Goal: Task Accomplishment & Management: Use online tool/utility

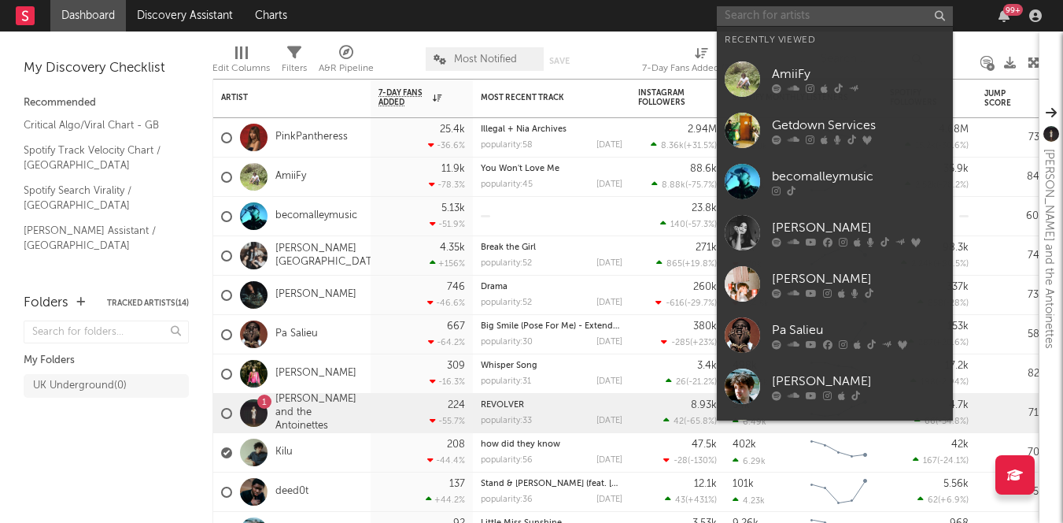
click at [755, 21] on input "text" at bounding box center [835, 16] width 236 height 20
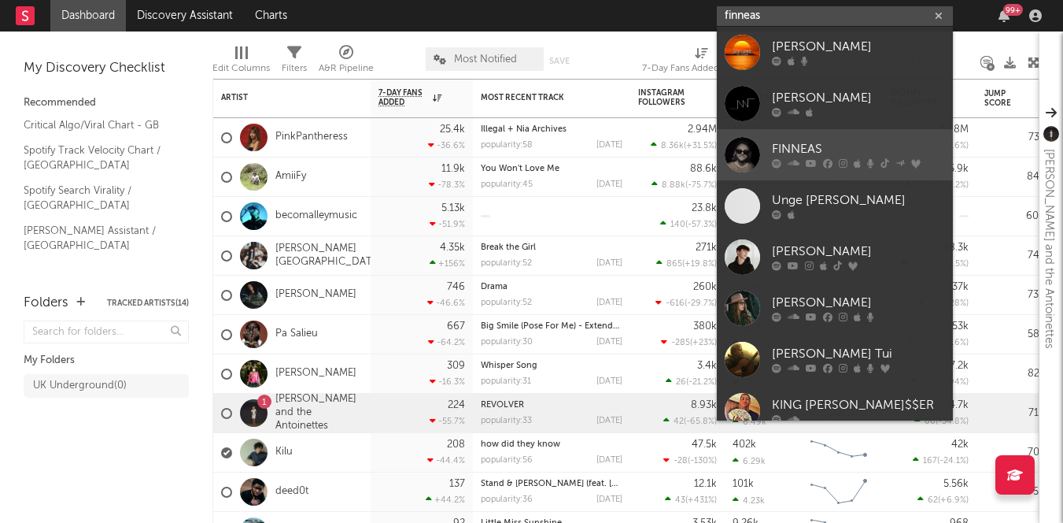
type input "finneas"
click at [824, 143] on div "FINNEAS" at bounding box center [858, 149] width 173 height 19
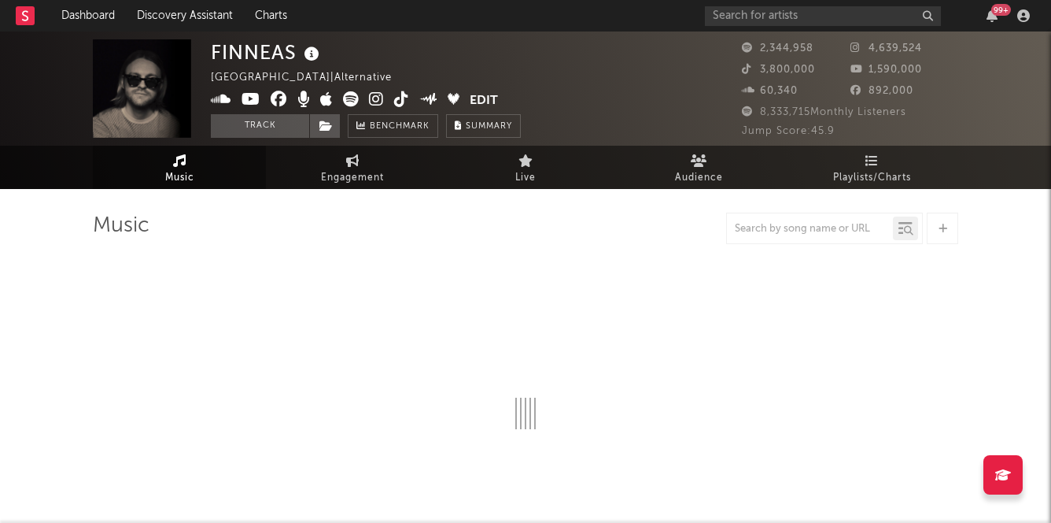
select select "6m"
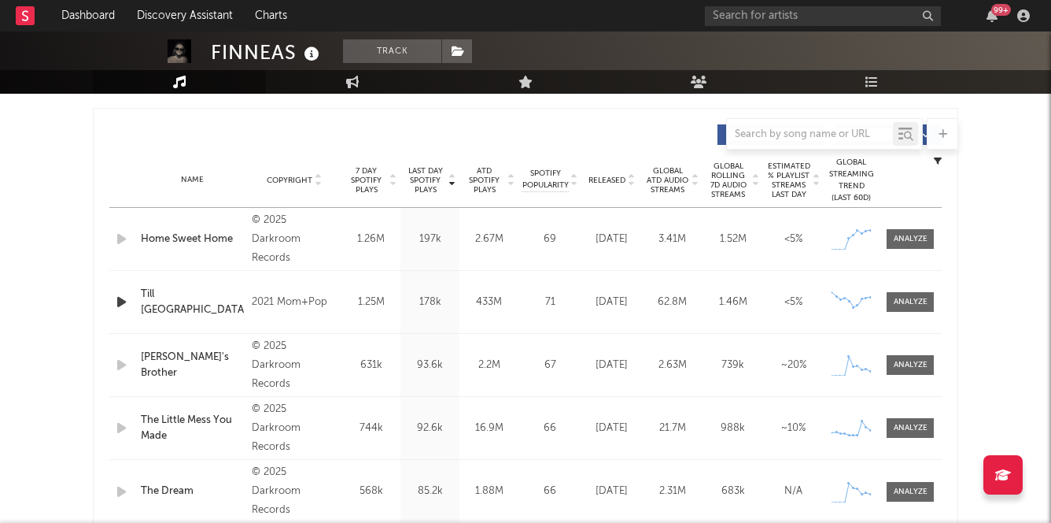
scroll to position [578, 0]
click at [928, 238] on span at bounding box center [910, 240] width 47 height 20
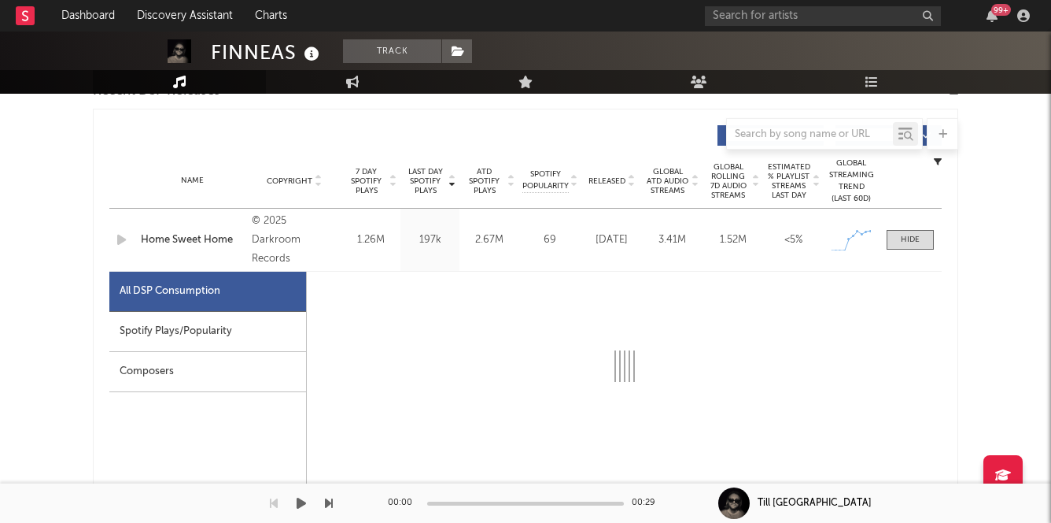
select select "1w"
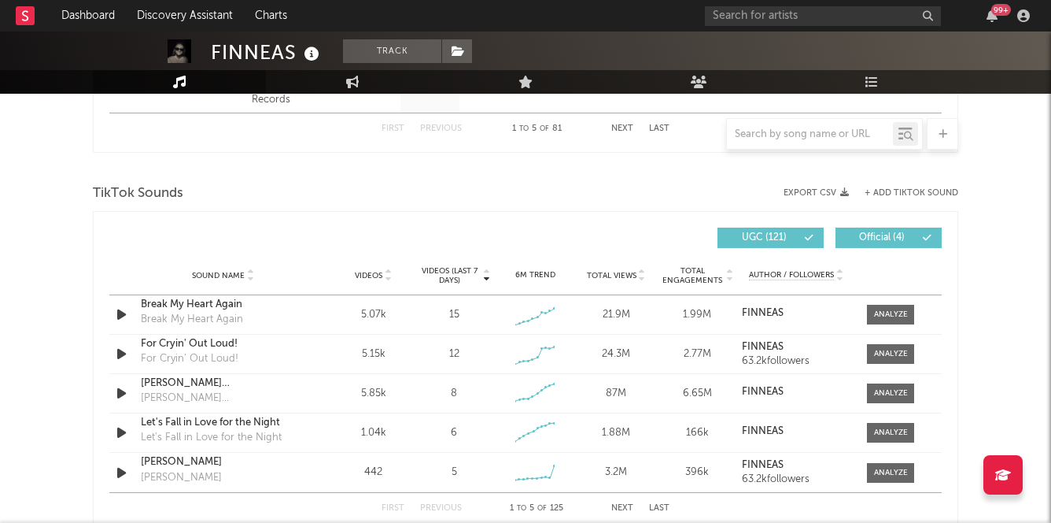
scroll to position [1738, 0]
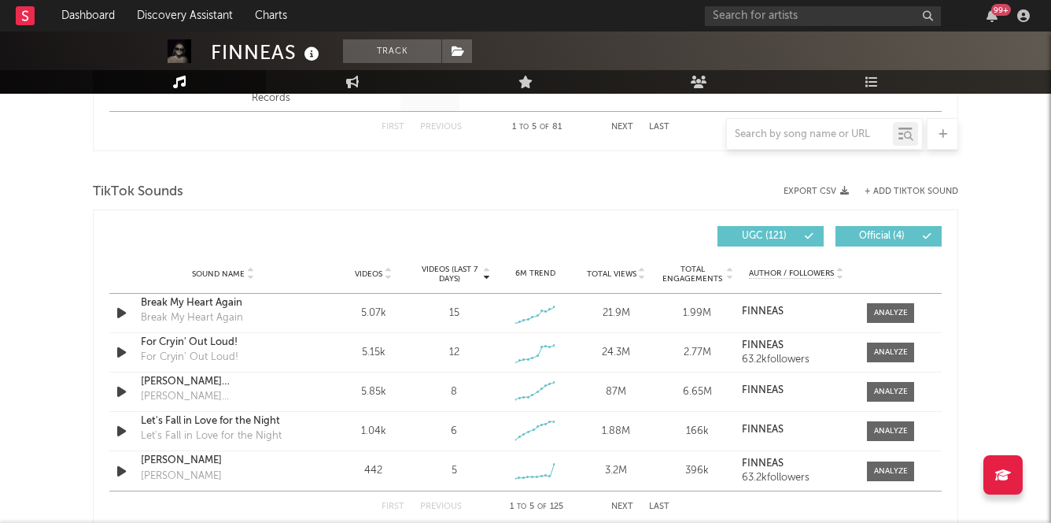
click at [463, 271] on span "Videos (last 7 days)" at bounding box center [450, 273] width 64 height 19
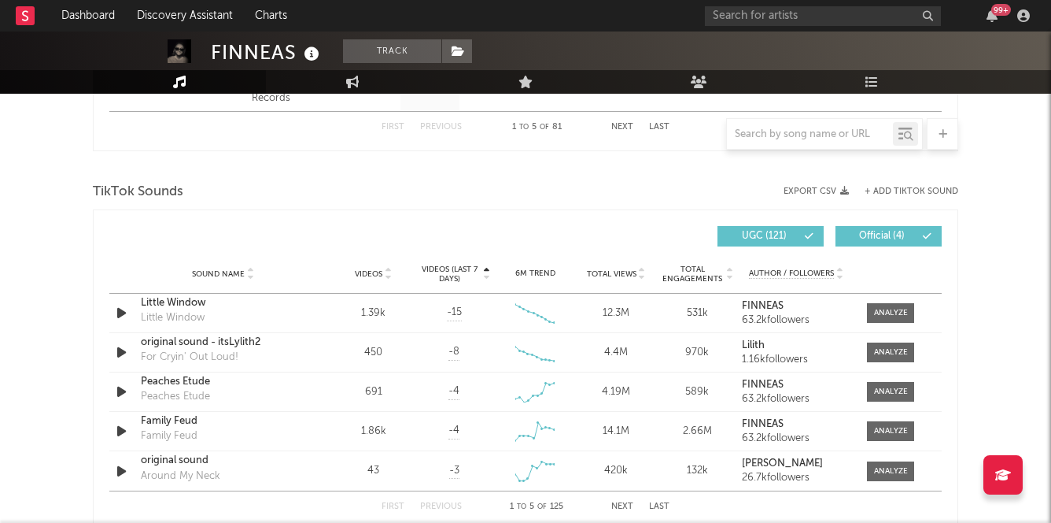
click at [463, 271] on span "Videos (last 7 days)" at bounding box center [450, 273] width 64 height 19
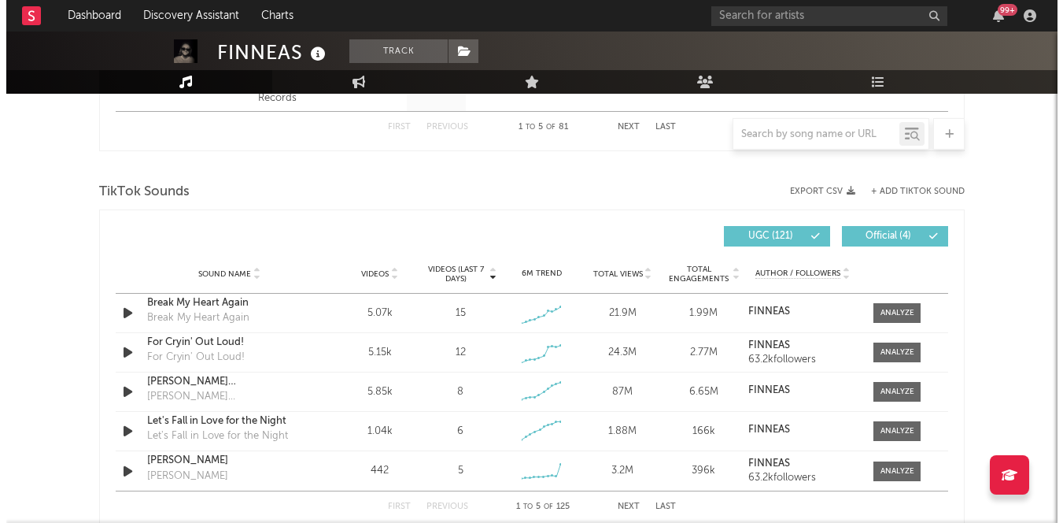
scroll to position [1715, 0]
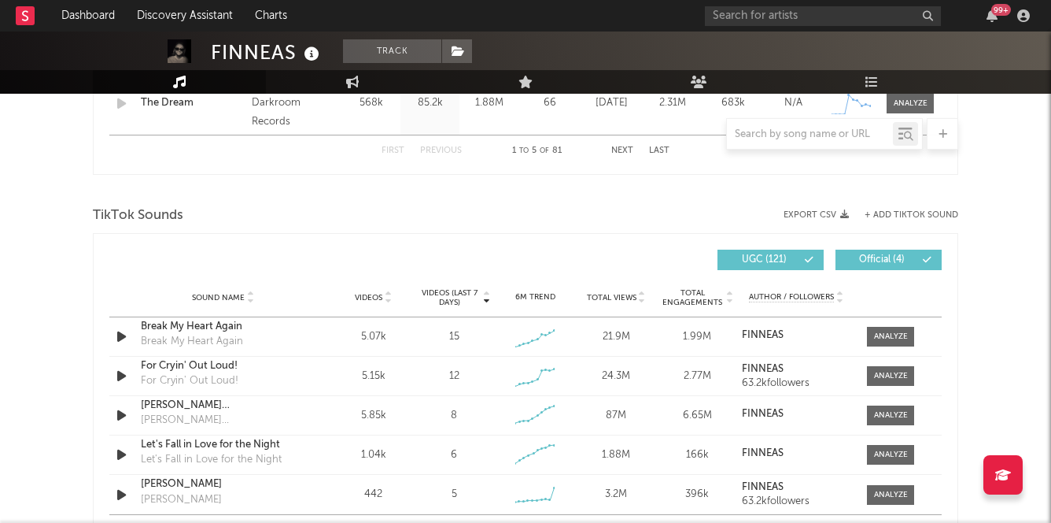
click at [940, 212] on button "+ Add TikTok Sound" at bounding box center [912, 215] width 94 height 9
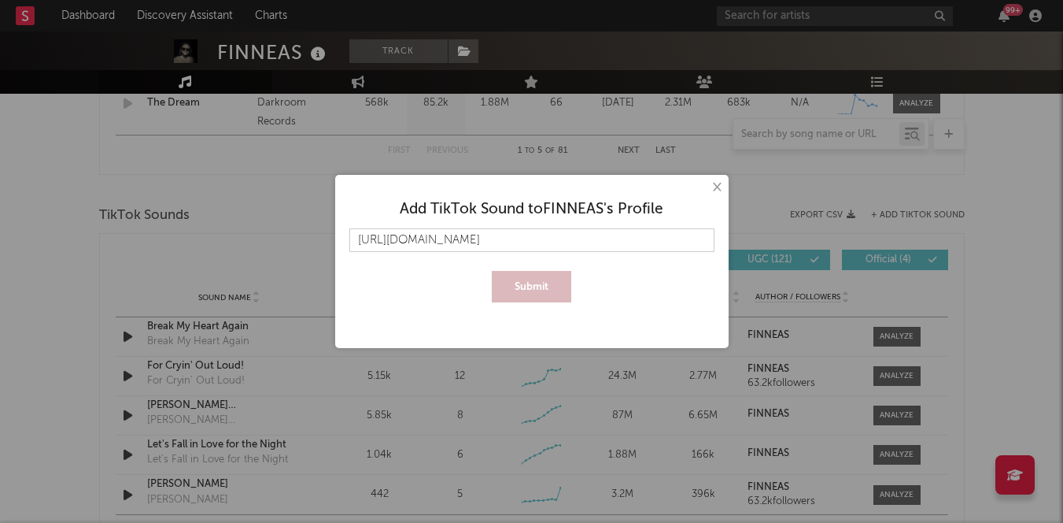
scroll to position [0, 53]
type input "[URL][DOMAIN_NAME]"
click at [526, 284] on button "Submit" at bounding box center [531, 286] width 79 height 31
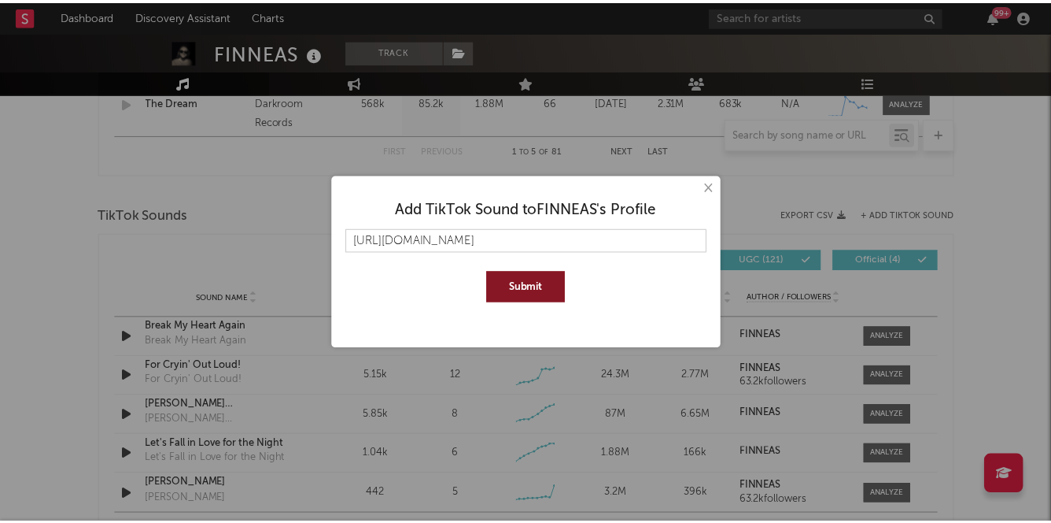
scroll to position [0, 0]
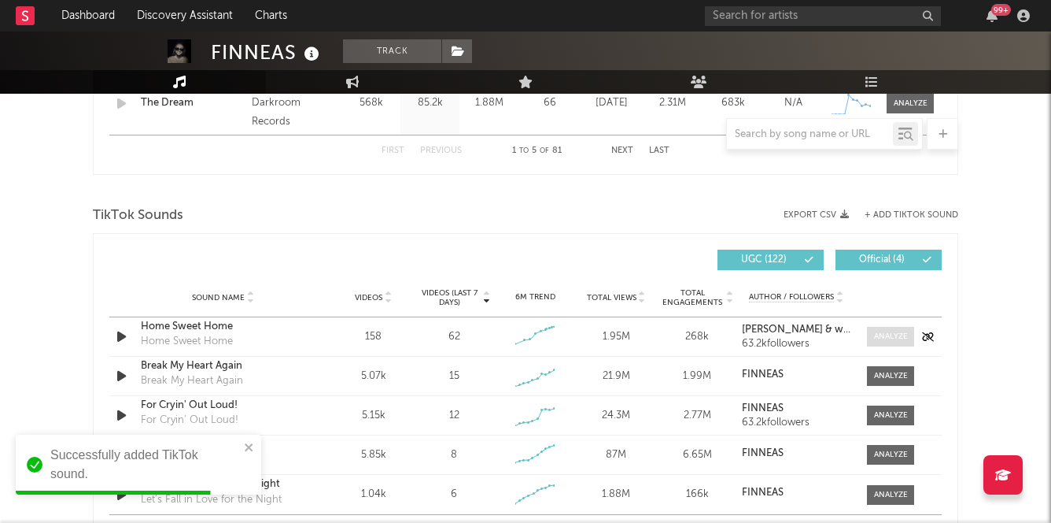
click at [907, 334] on div at bounding box center [891, 337] width 34 height 12
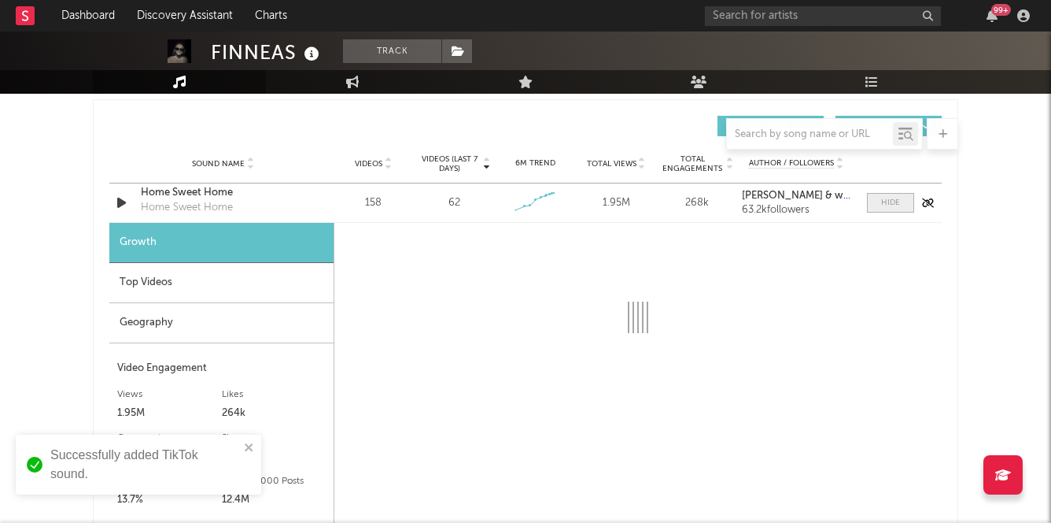
select select "1w"
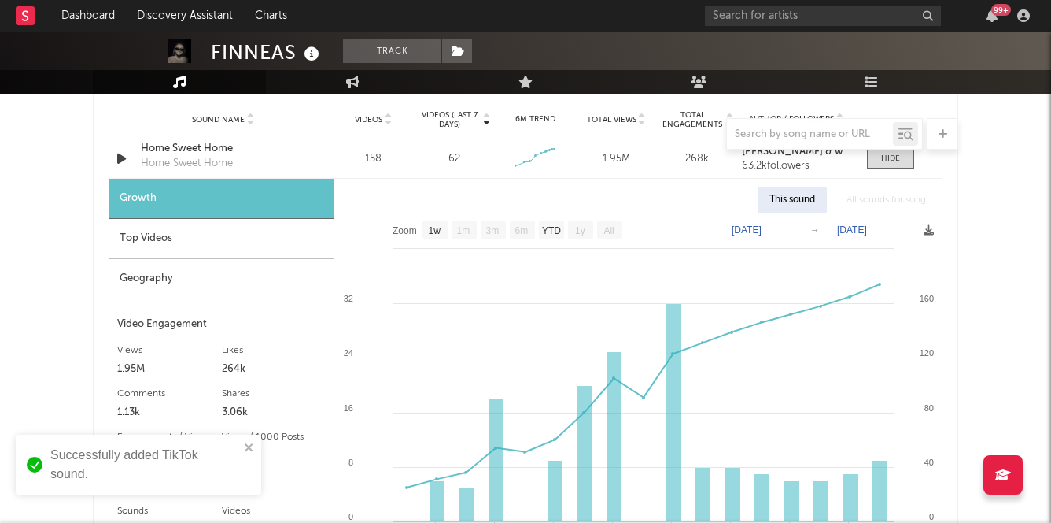
scroll to position [1981, 0]
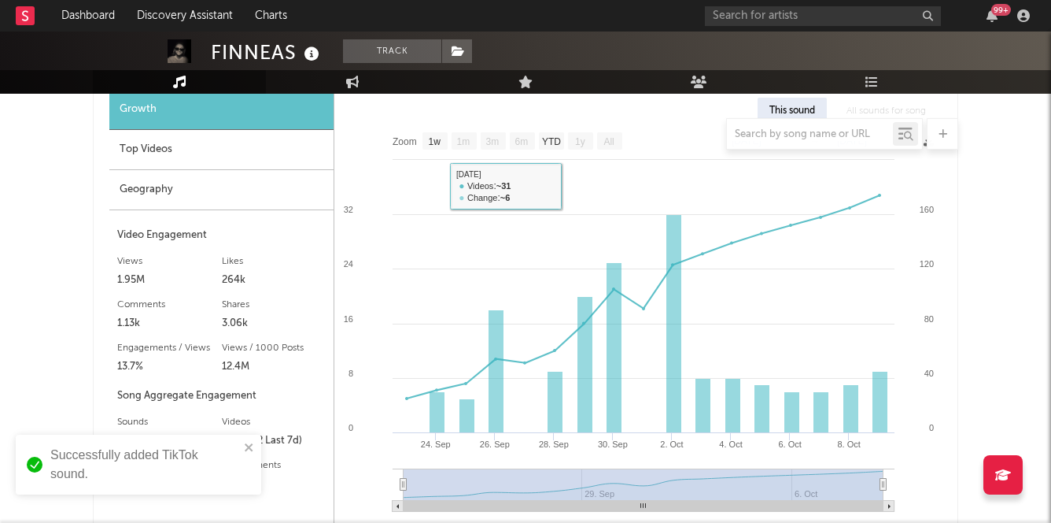
click at [297, 146] on div at bounding box center [526, 133] width 866 height 31
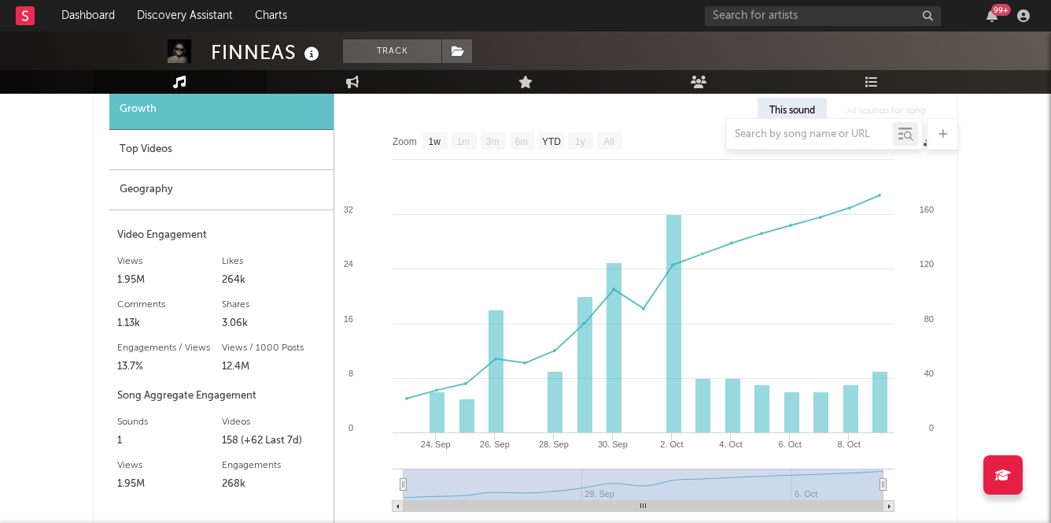
click at [172, 155] on div "Top Videos" at bounding box center [221, 150] width 224 height 40
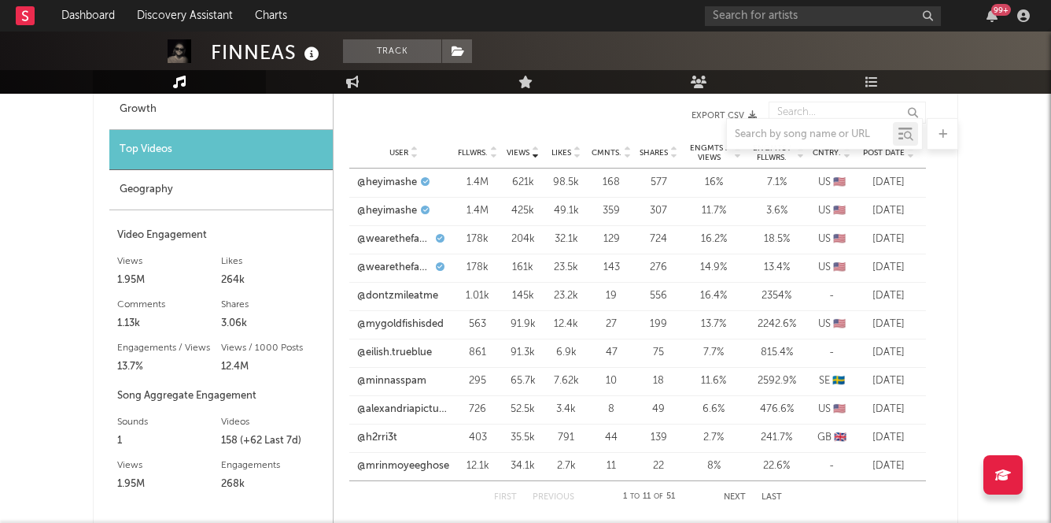
click at [900, 158] on div "User Fllwrs. Views Likes Cmnts. Shares Engmts / Views Engmts / Fllwrs. Cntry. P…" at bounding box center [637, 152] width 577 height 31
click at [900, 153] on span "Post Date" at bounding box center [884, 152] width 42 height 9
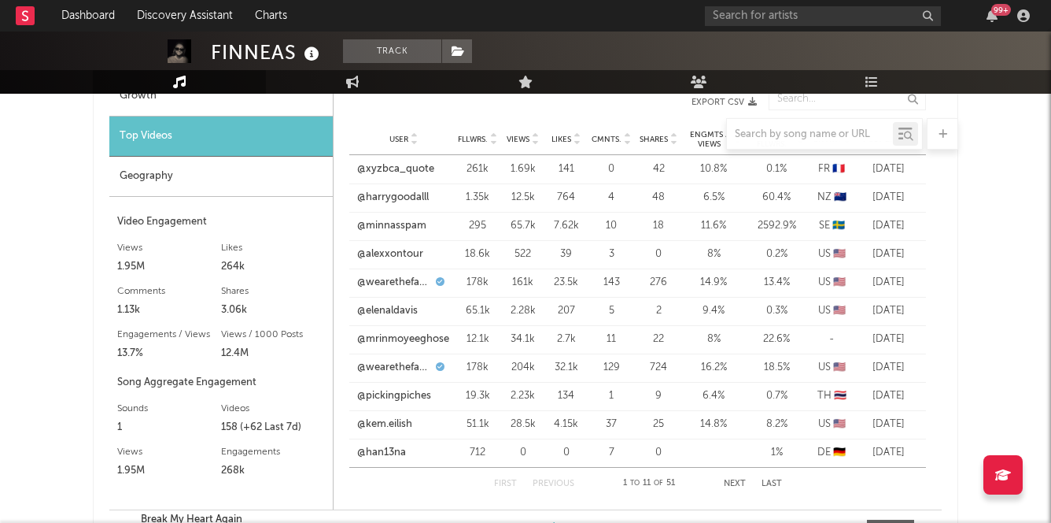
scroll to position [1997, 0]
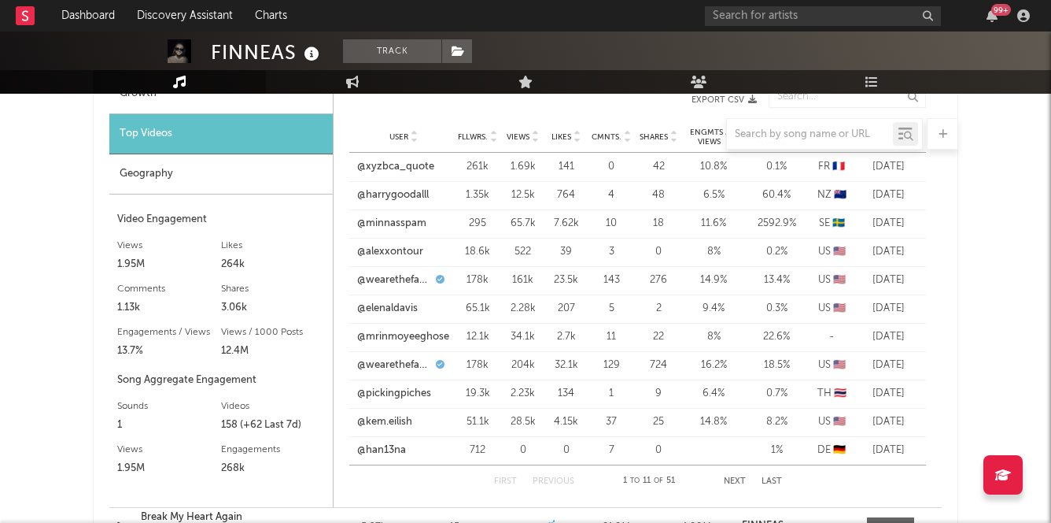
click at [729, 479] on button "Next" at bounding box center [735, 481] width 22 height 9
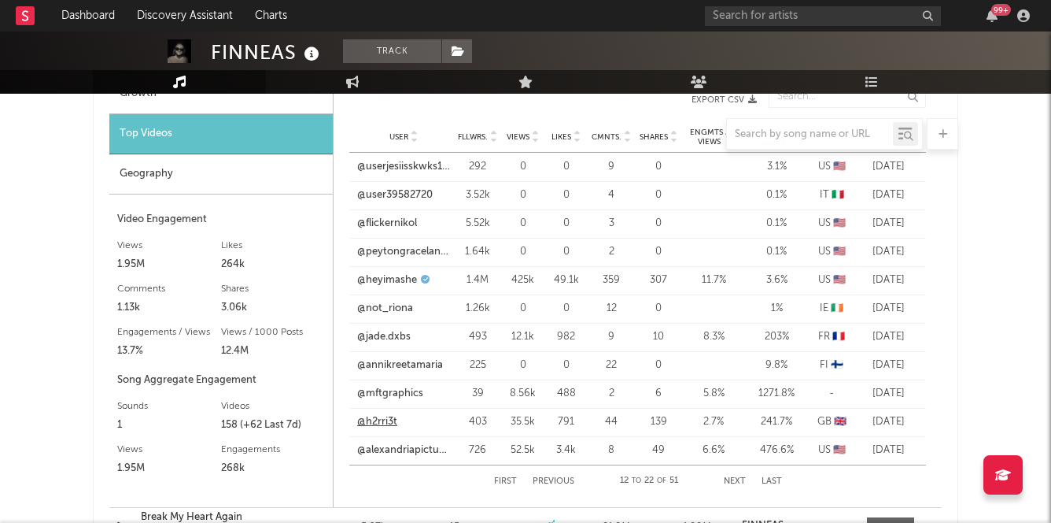
click at [389, 416] on link "@h2rri3t" at bounding box center [377, 422] width 40 height 16
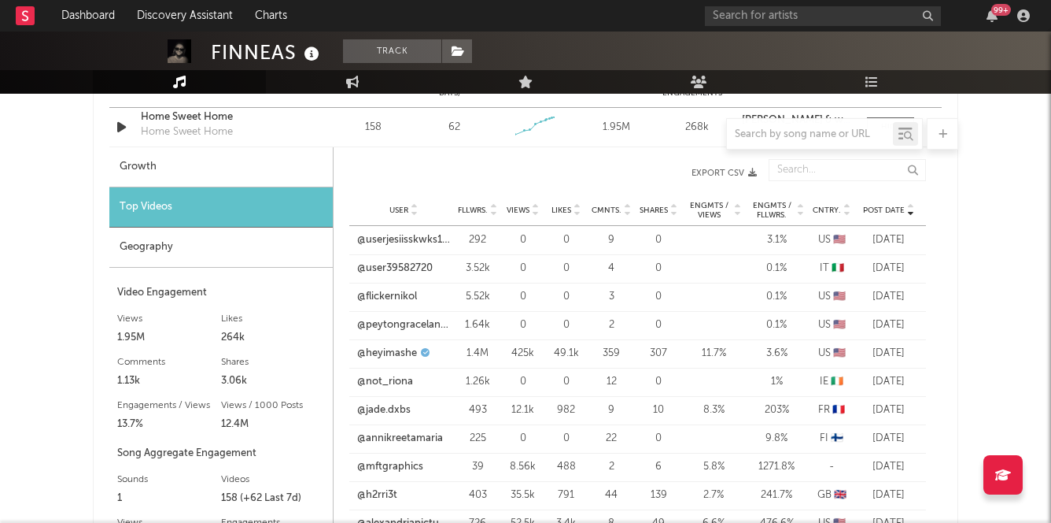
click at [833, 204] on div "Cntry." at bounding box center [831, 210] width 39 height 12
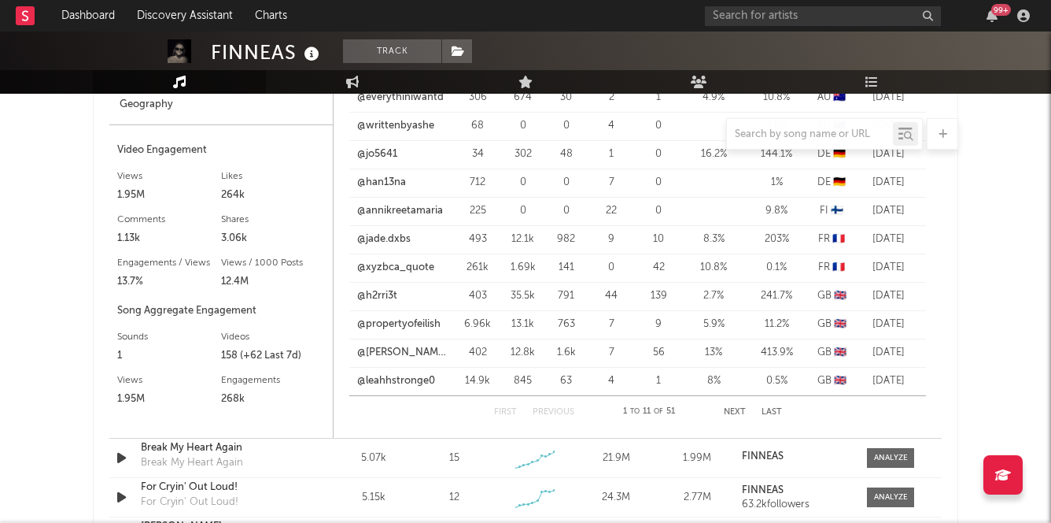
scroll to position [2067, 0]
click at [765, 20] on input "text" at bounding box center [823, 16] width 236 height 20
click at [822, 17] on input "searows" at bounding box center [823, 16] width 236 height 20
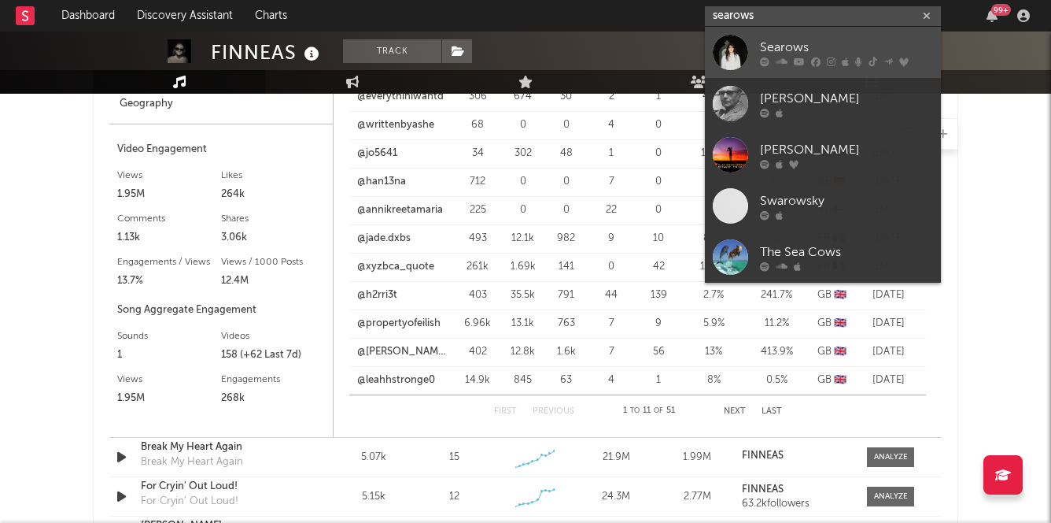
type input "searows"
click at [809, 38] on div "Searows" at bounding box center [846, 47] width 173 height 19
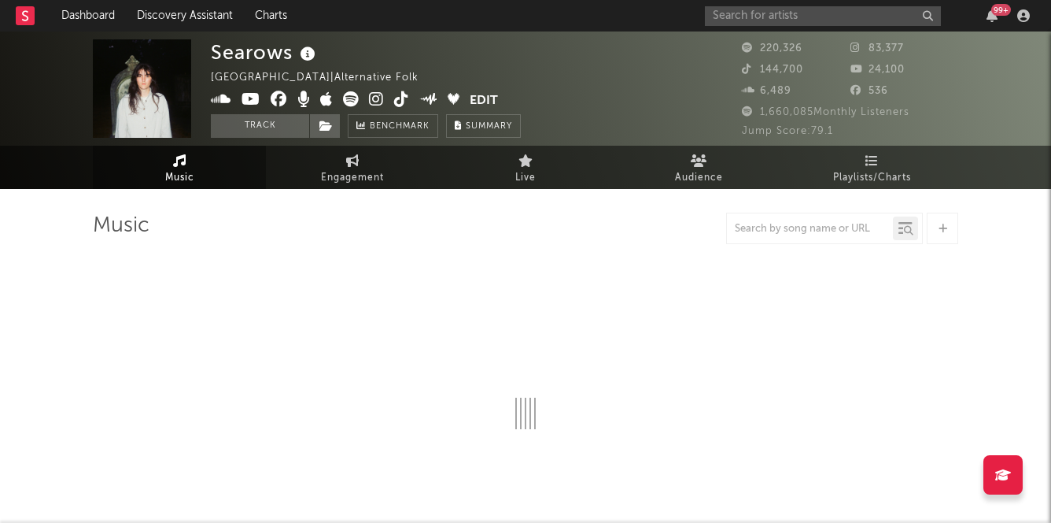
select select "6m"
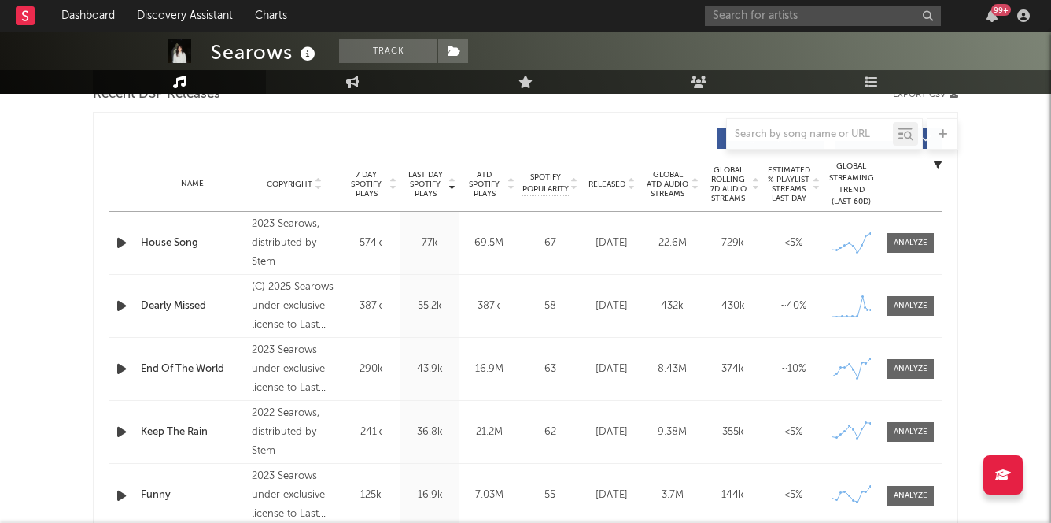
scroll to position [578, 0]
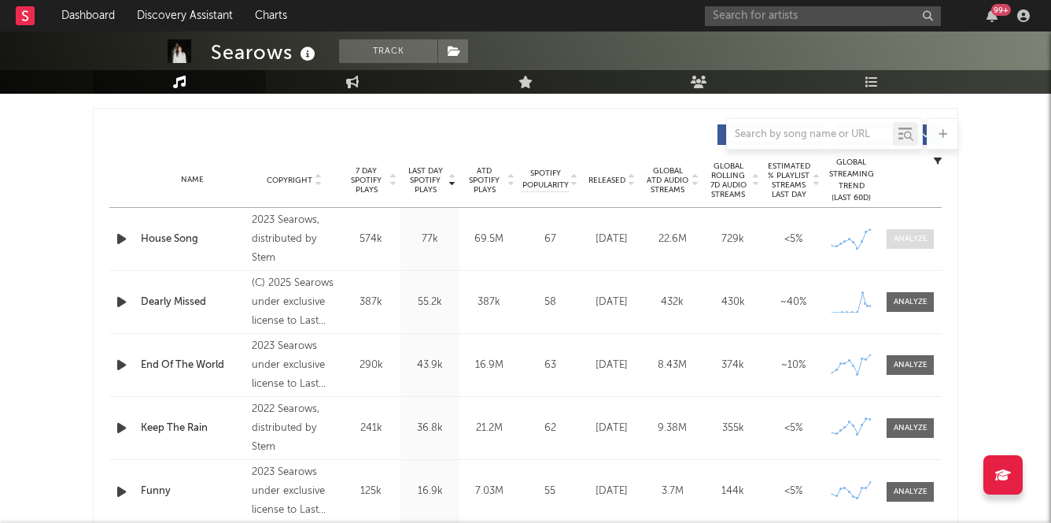
click at [919, 241] on div at bounding box center [911, 239] width 34 height 12
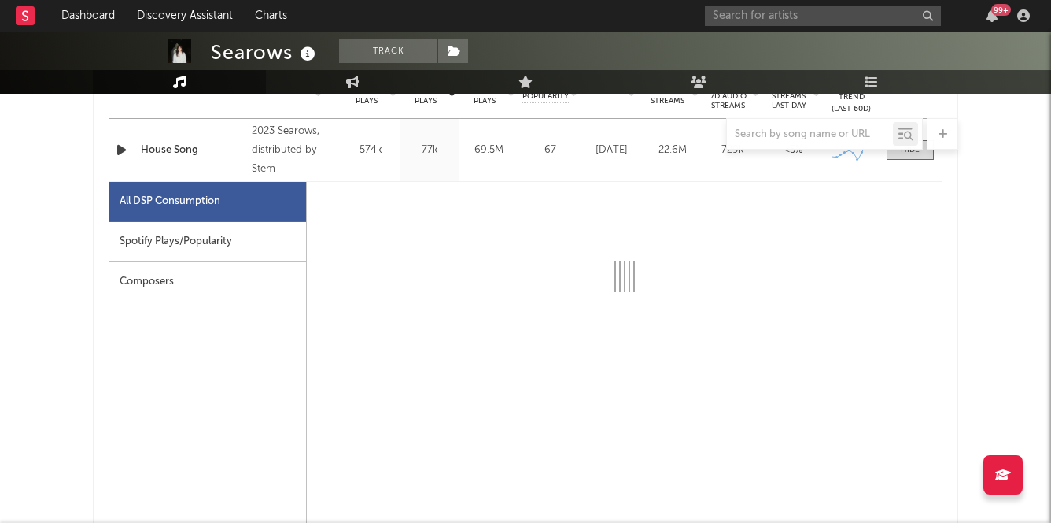
scroll to position [712, 0]
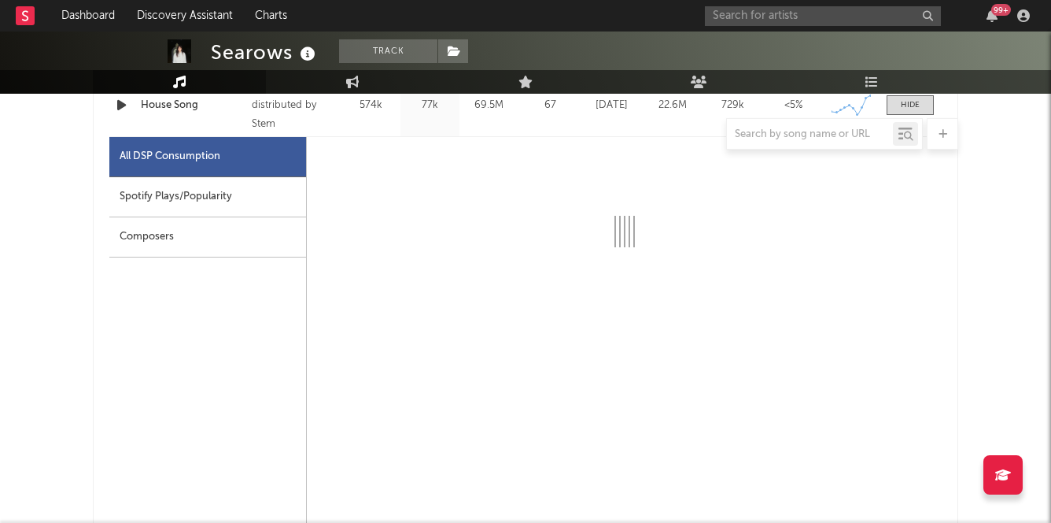
select select "6m"
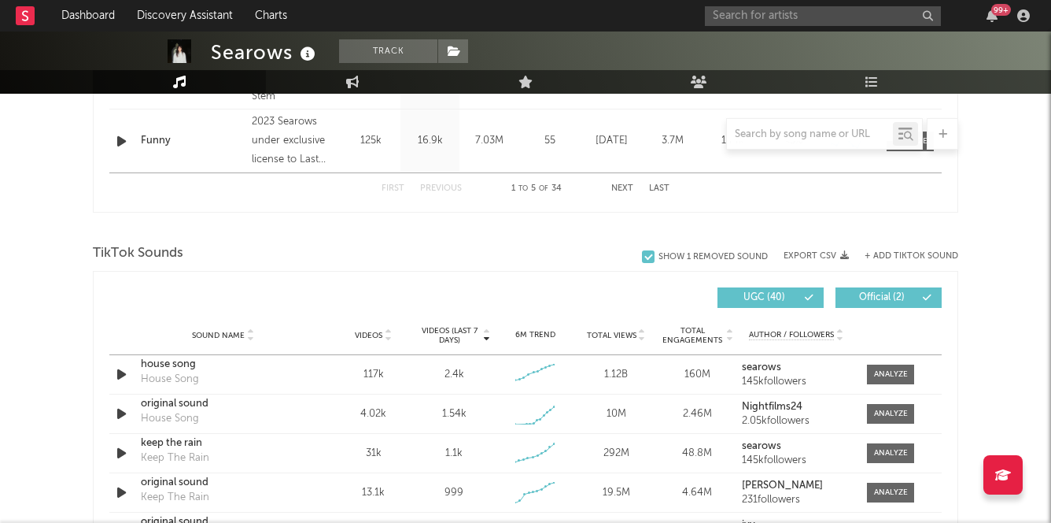
scroll to position [1678, 0]
click at [887, 375] on div at bounding box center [891, 373] width 34 height 12
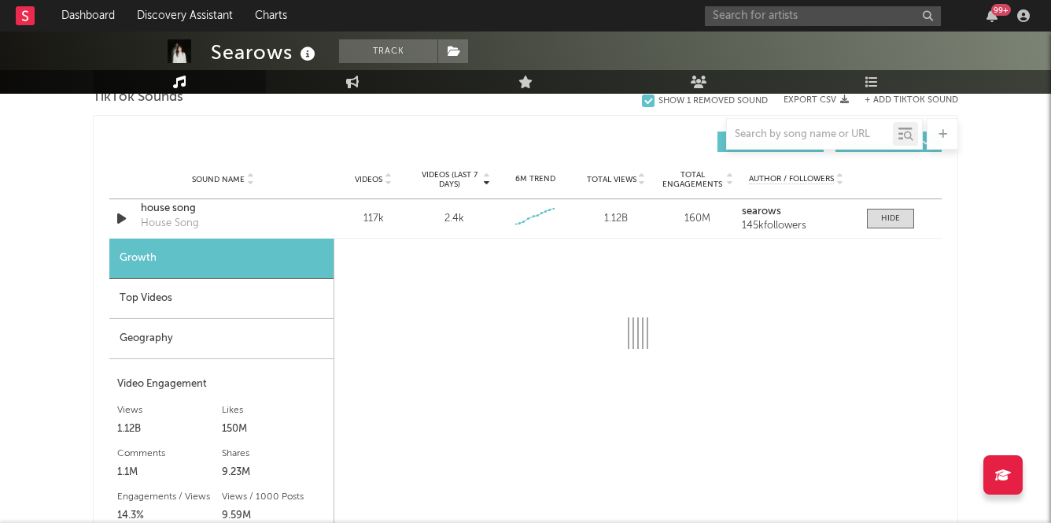
scroll to position [1823, 0]
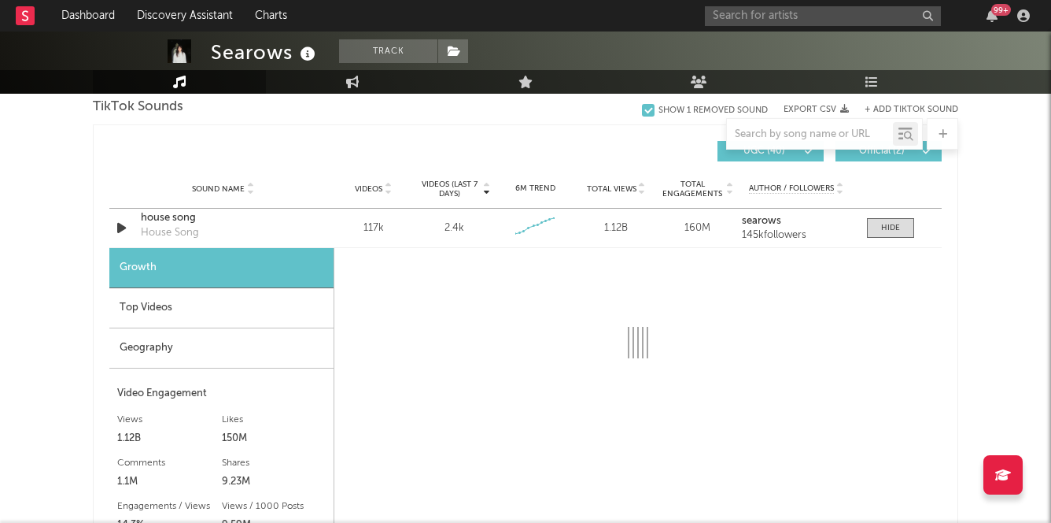
click at [464, 175] on div "Sound Name Videos Videos (last 7 days) Weekly Growth % 6M Trend Total Views Tot…" at bounding box center [525, 188] width 833 height 39
click at [464, 184] on span "Videos (last 7 days)" at bounding box center [450, 188] width 64 height 19
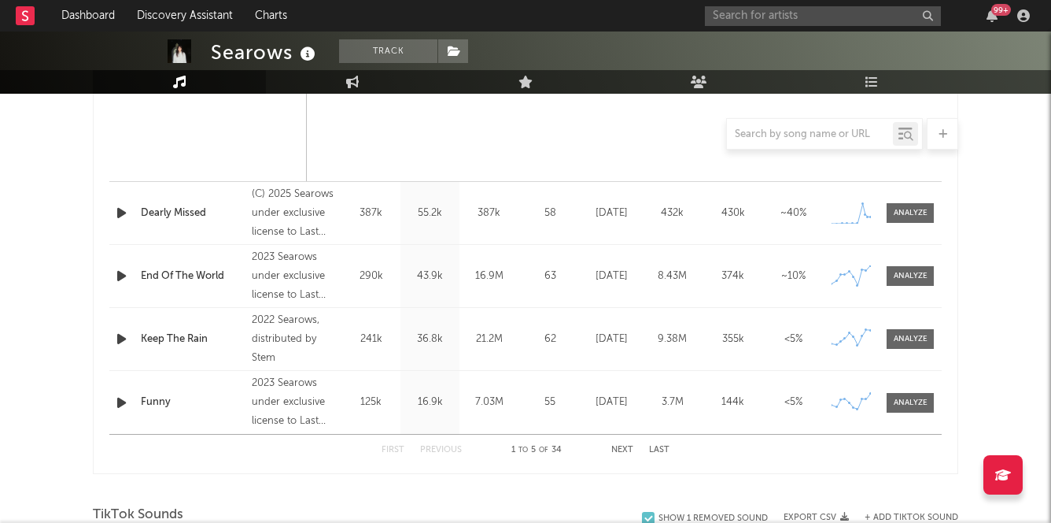
scroll to position [1414, 0]
click at [918, 210] on div at bounding box center [911, 215] width 34 height 12
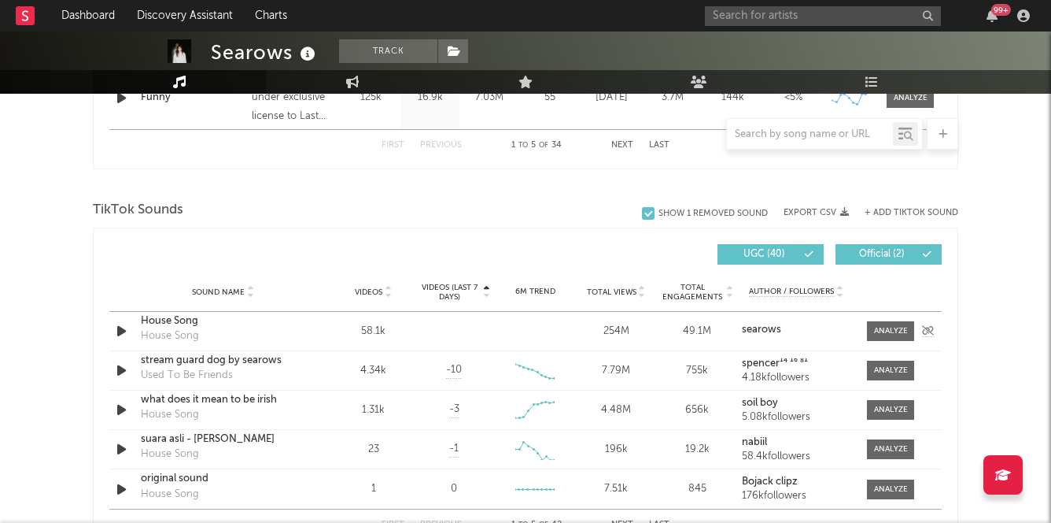
scroll to position [2487, 0]
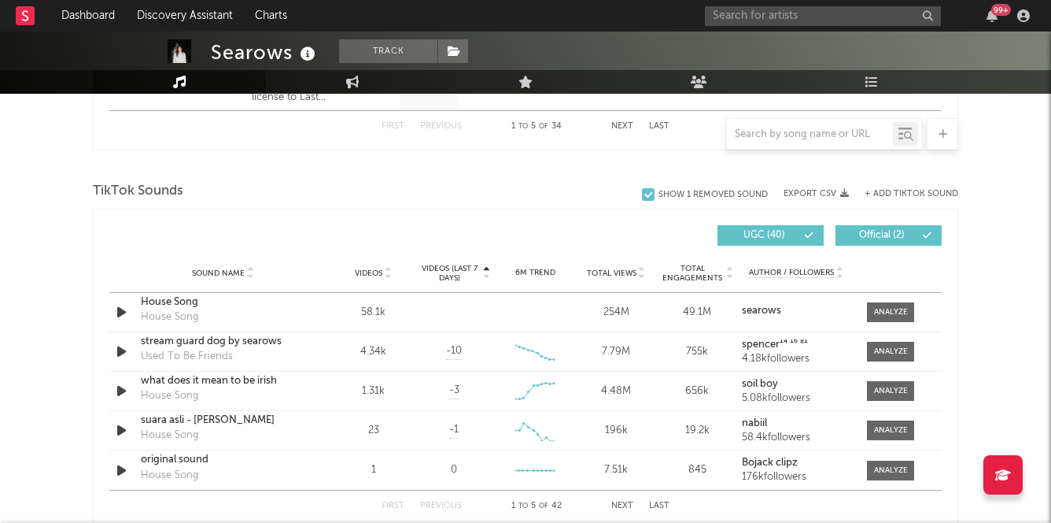
click at [453, 275] on span "Videos (last 7 days)" at bounding box center [450, 273] width 64 height 19
select select "6m"
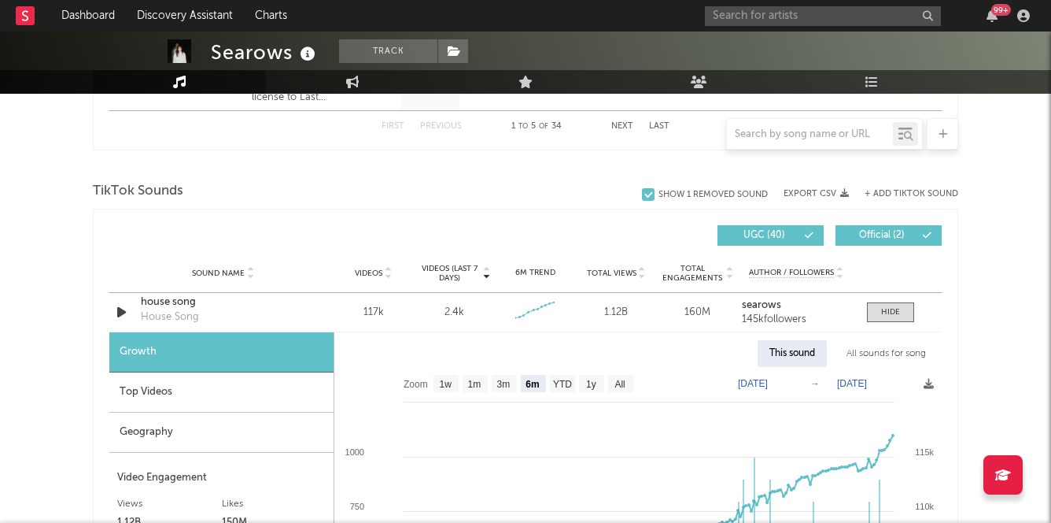
click at [478, 264] on span "Videos (last 7 days)" at bounding box center [450, 273] width 64 height 19
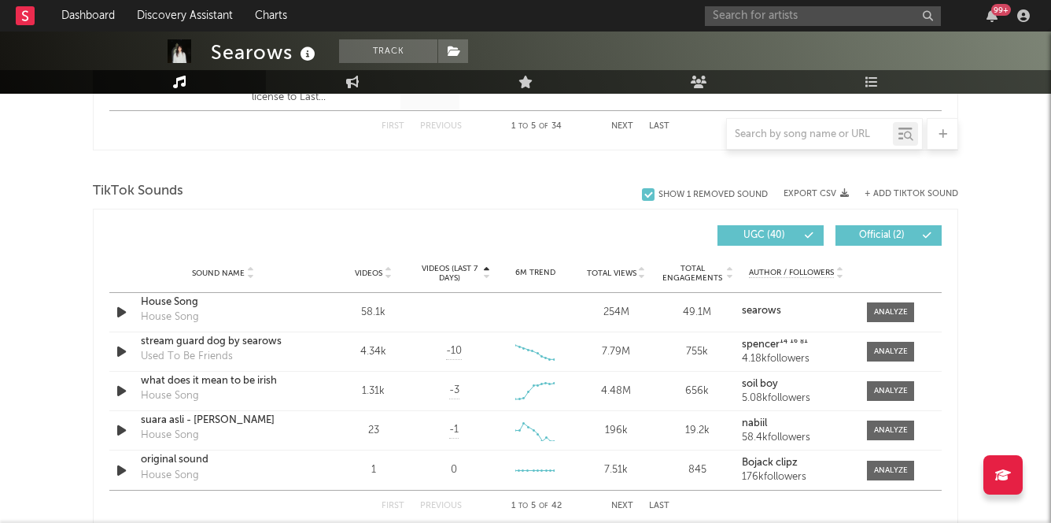
click at [466, 266] on span "Videos (last 7 days)" at bounding box center [450, 273] width 64 height 19
select select "6m"
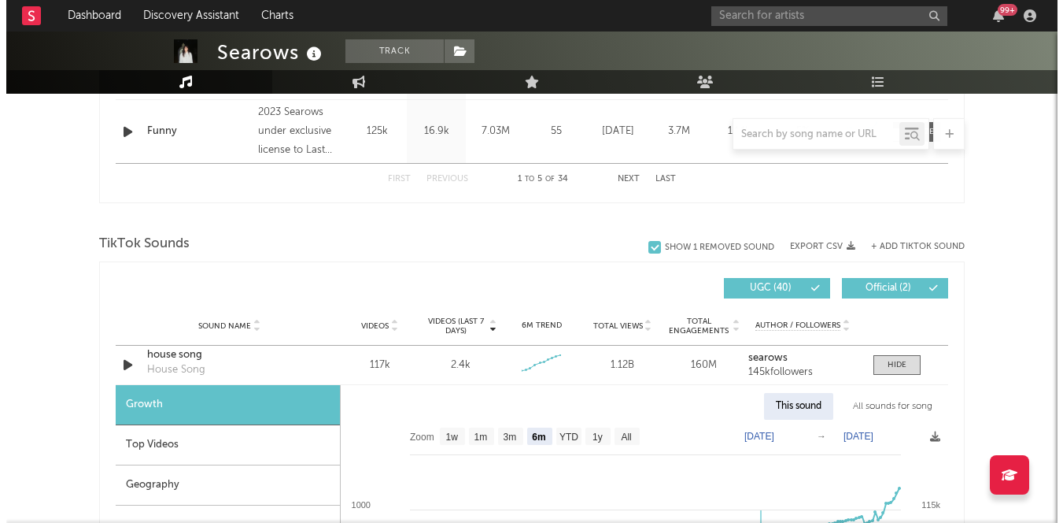
scroll to position [2473, 0]
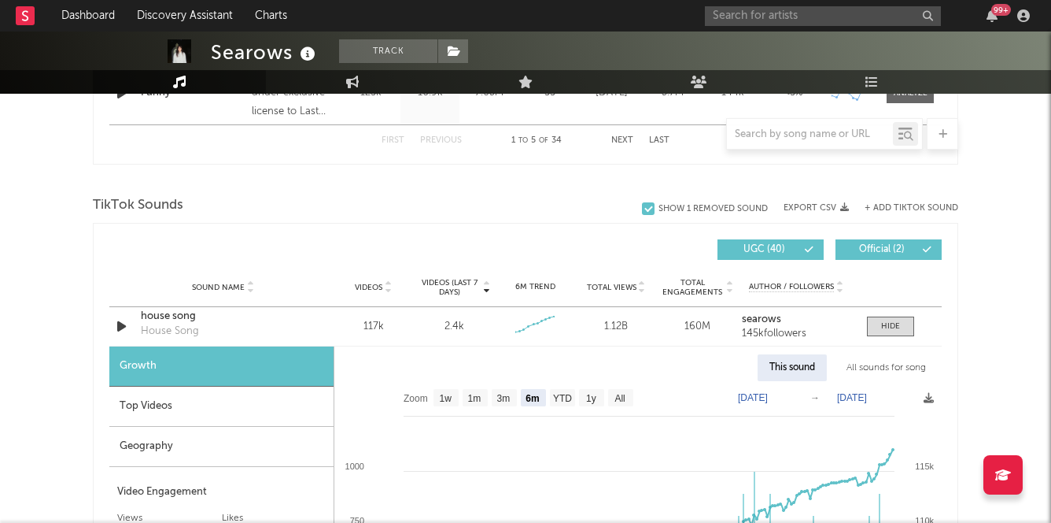
click at [896, 204] on button "+ Add TikTok Sound" at bounding box center [912, 208] width 94 height 9
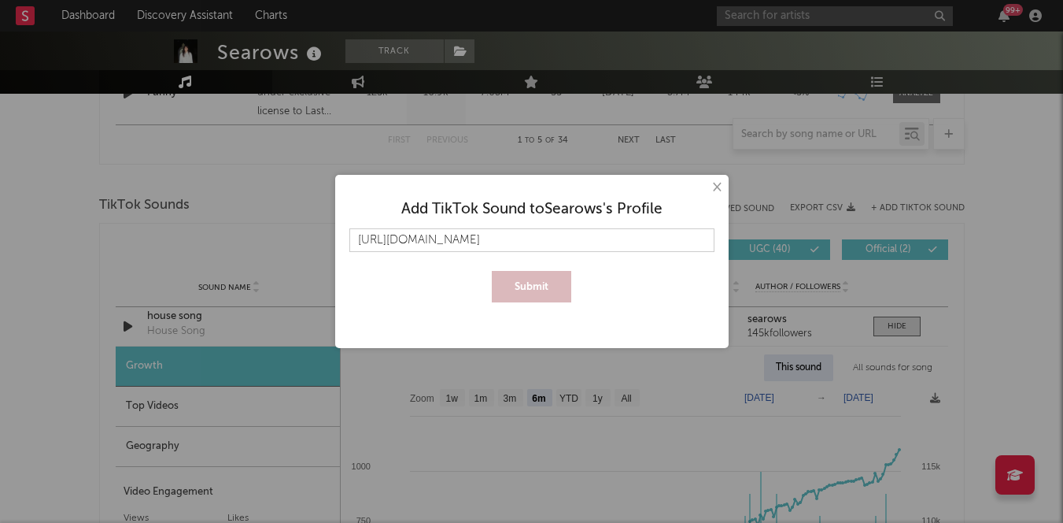
scroll to position [0, 98]
type input "[URL][DOMAIN_NAME]"
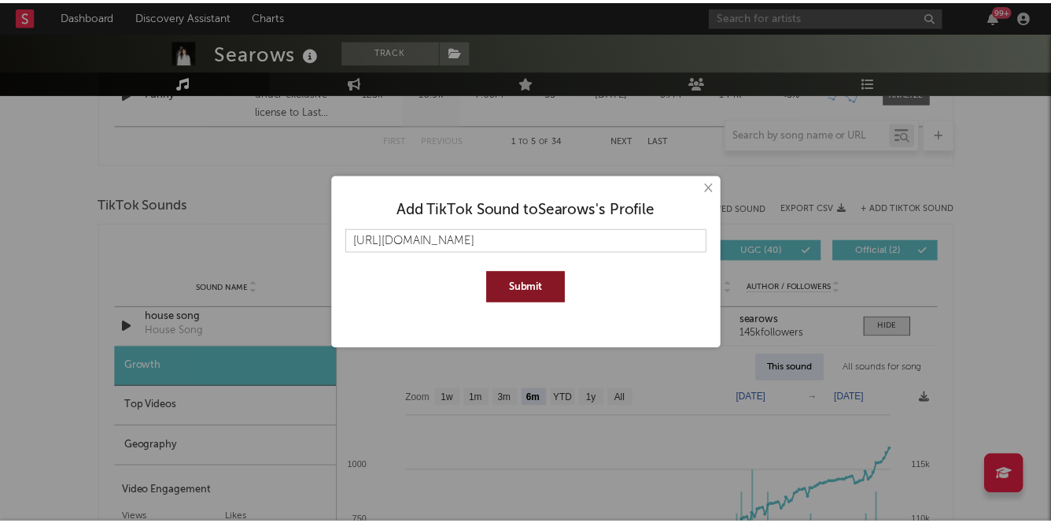
scroll to position [0, 0]
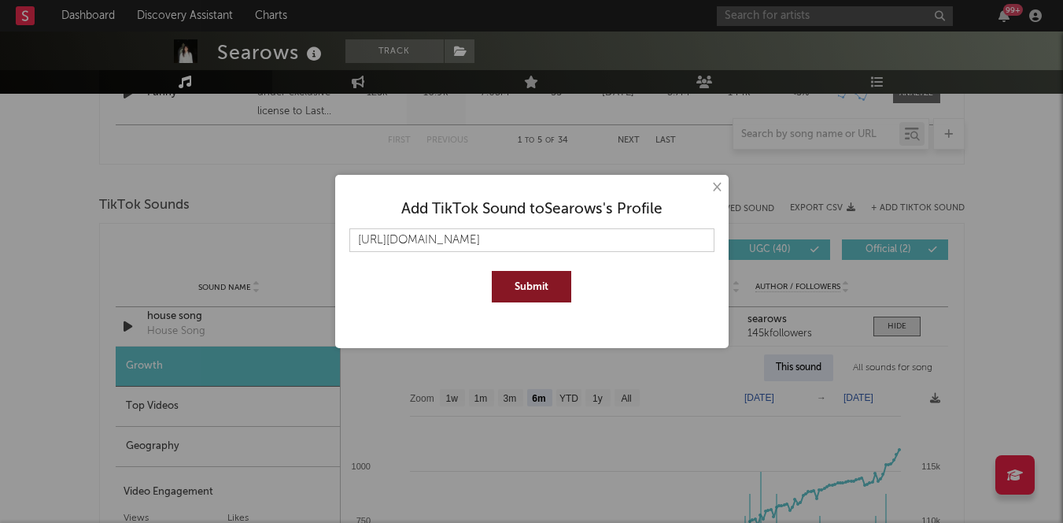
click at [508, 281] on button "Submit" at bounding box center [531, 286] width 79 height 31
